Goal: Use online tool/utility: Utilize a website feature to perform a specific function

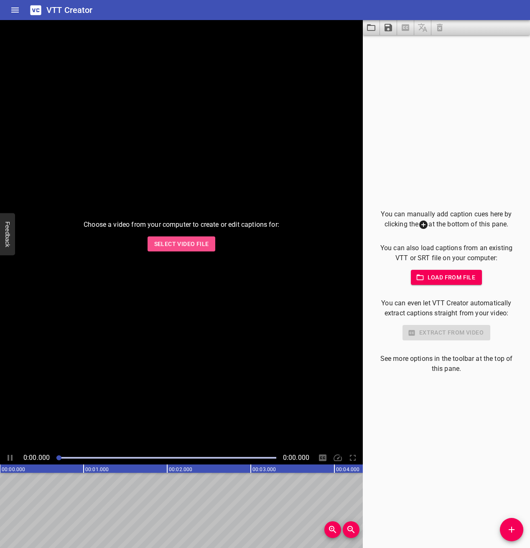
click at [169, 245] on span "Select Video File" at bounding box center [181, 244] width 55 height 10
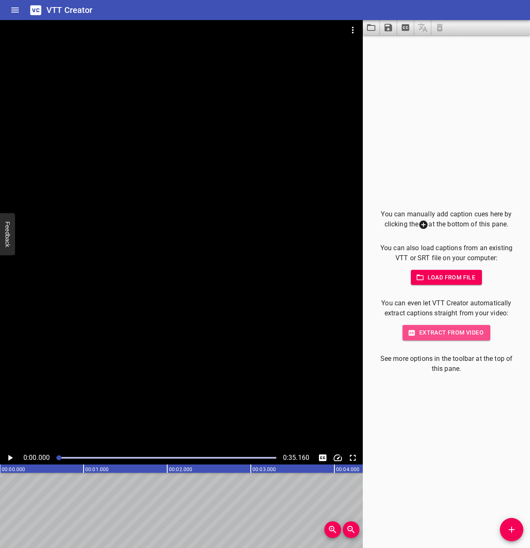
click at [437, 333] on span "Extract from video" at bounding box center [446, 333] width 74 height 10
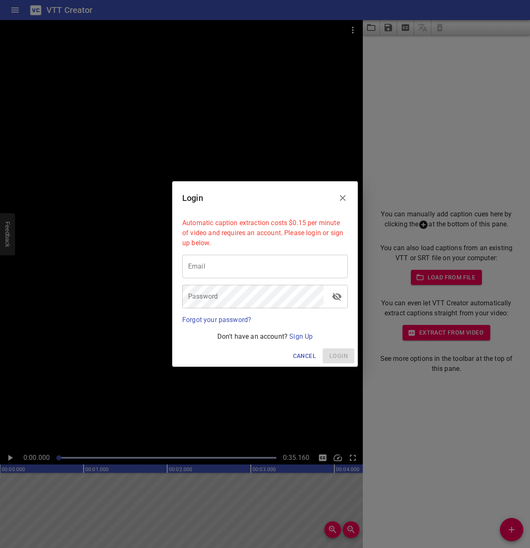
click at [341, 198] on icon "Close" at bounding box center [343, 198] width 10 height 10
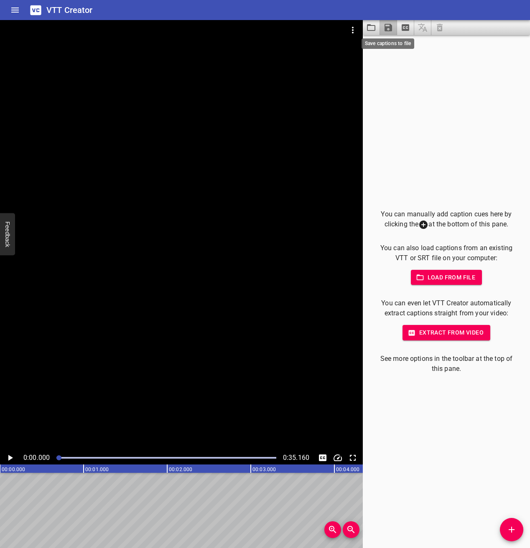
click at [390, 30] on icon "Save captions to file" at bounding box center [389, 28] width 8 height 8
click at [396, 43] on li "Save to VTT file" at bounding box center [410, 45] width 61 height 15
drag, startPoint x: 89, startPoint y: 491, endPoint x: 114, endPoint y: 491, distance: 24.7
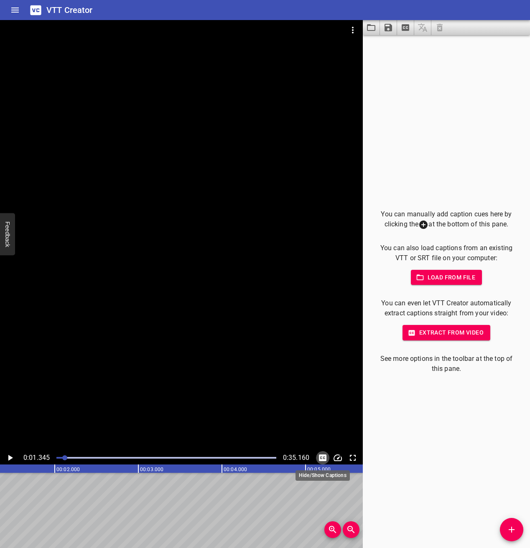
click at [322, 458] on icon "Toggle captions" at bounding box center [323, 458] width 8 height 7
drag, startPoint x: 282, startPoint y: 494, endPoint x: 175, endPoint y: 498, distance: 106.7
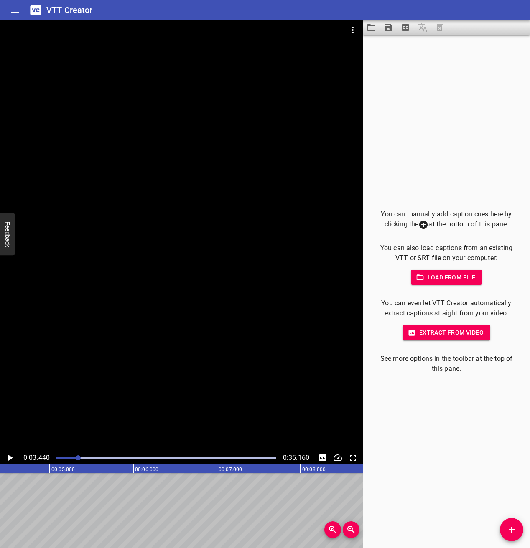
scroll to position [0, 487]
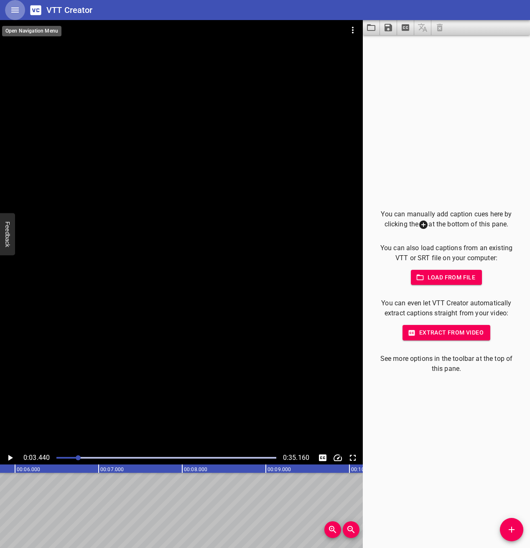
click at [13, 9] on icon "Home" at bounding box center [15, 10] width 10 height 10
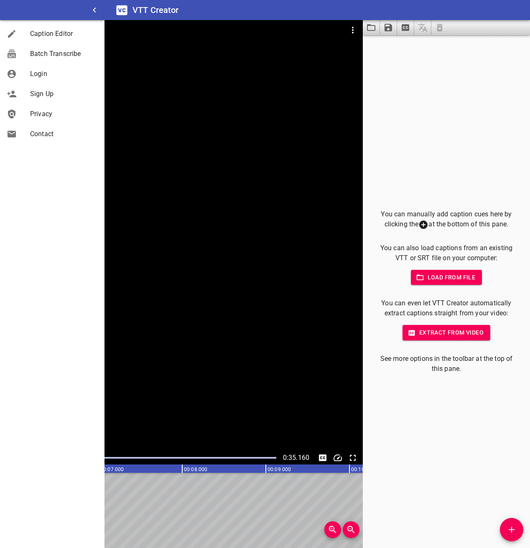
click at [36, 36] on span "Caption Editor" at bounding box center [64, 34] width 68 height 10
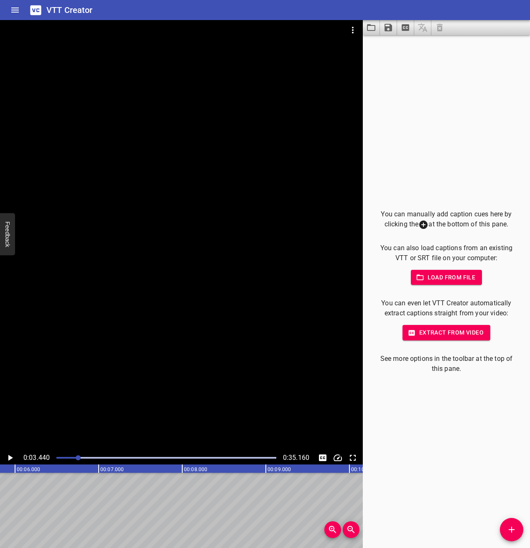
click at [10, 456] on icon "Play/Pause" at bounding box center [10, 458] width 10 height 10
drag, startPoint x: 104, startPoint y: 456, endPoint x: 12, endPoint y: 454, distance: 92.8
click at [12, 454] on div "0:00.000 0:35.160" at bounding box center [181, 457] width 363 height 13
click at [11, 458] on icon "Play/Pause" at bounding box center [10, 458] width 5 height 6
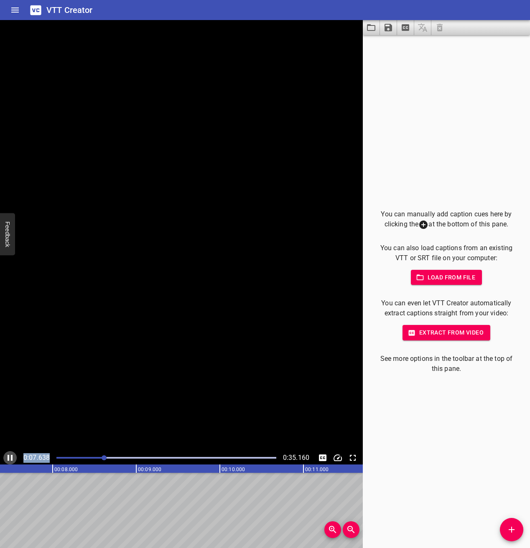
scroll to position [0, 649]
click at [11, 458] on icon "Play/Pause" at bounding box center [10, 458] width 5 height 6
click at [112, 459] on div at bounding box center [112, 458] width 5 height 5
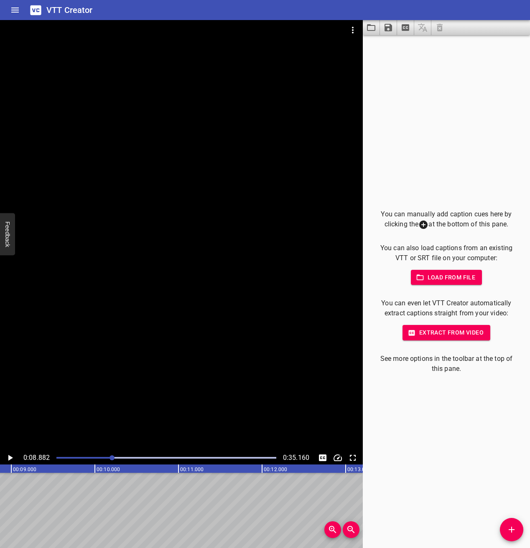
scroll to position [0, 742]
